Goal: Find specific page/section: Find specific page/section

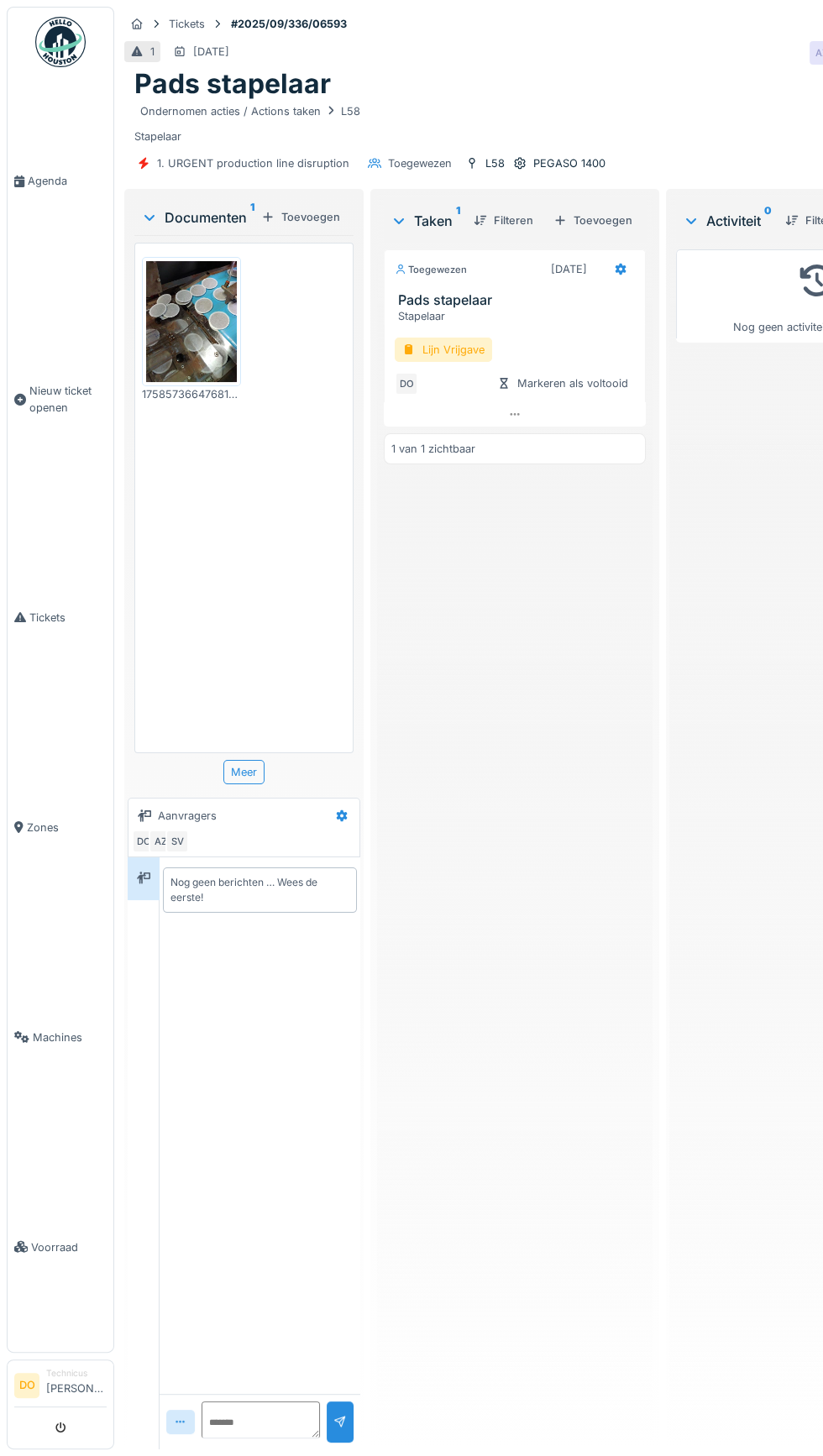
click at [26, 213] on link "Agenda" at bounding box center [60, 180] width 106 height 210
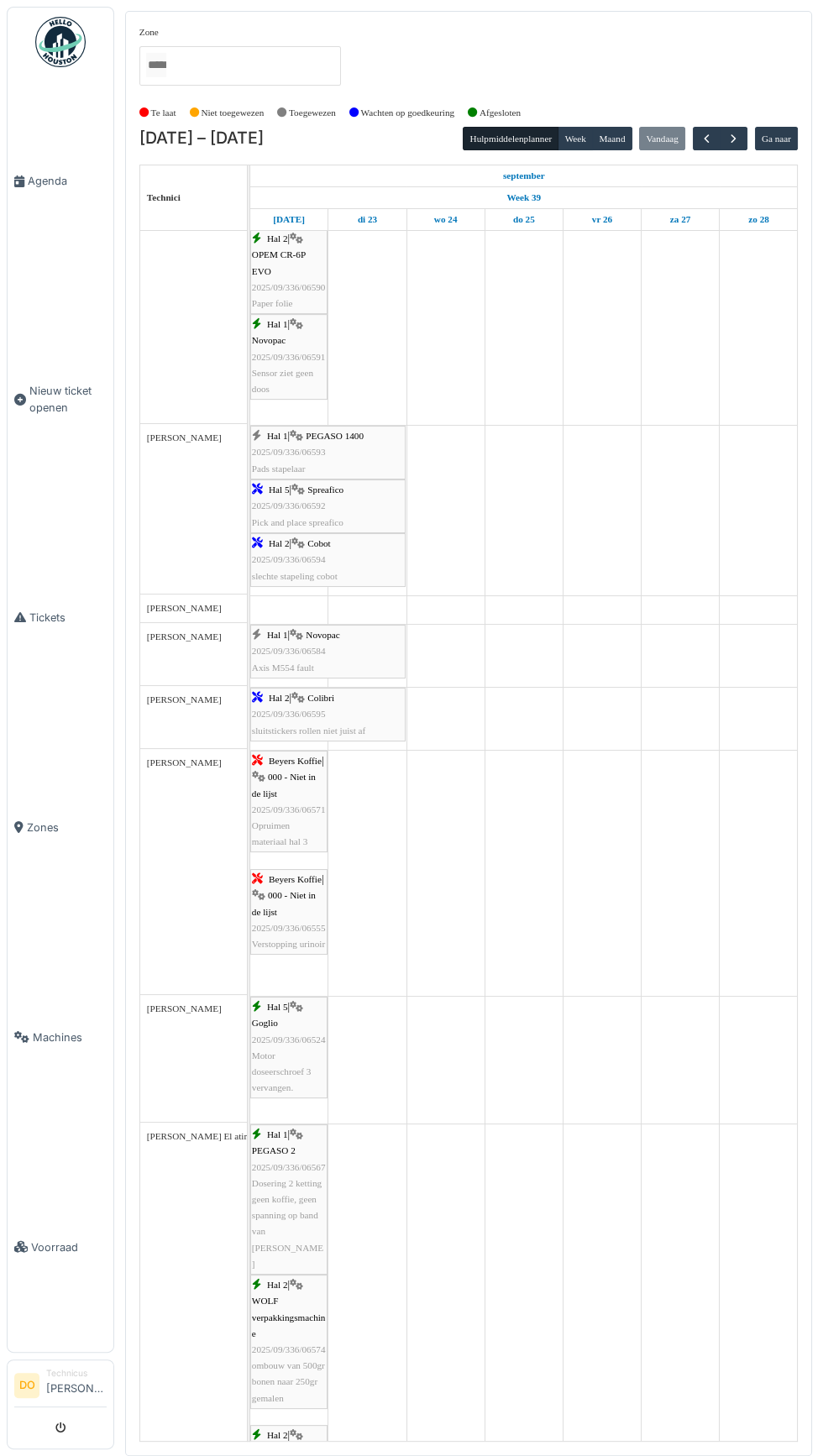
scroll to position [1157, 0]
